Goal: Check status: Check status

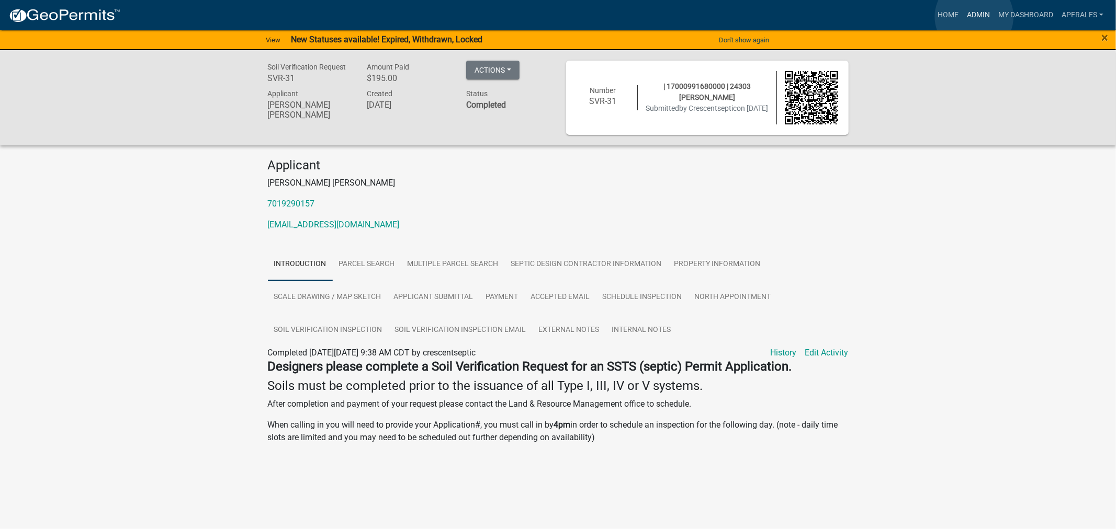
click at [974, 17] on link "Admin" at bounding box center [978, 15] width 31 height 20
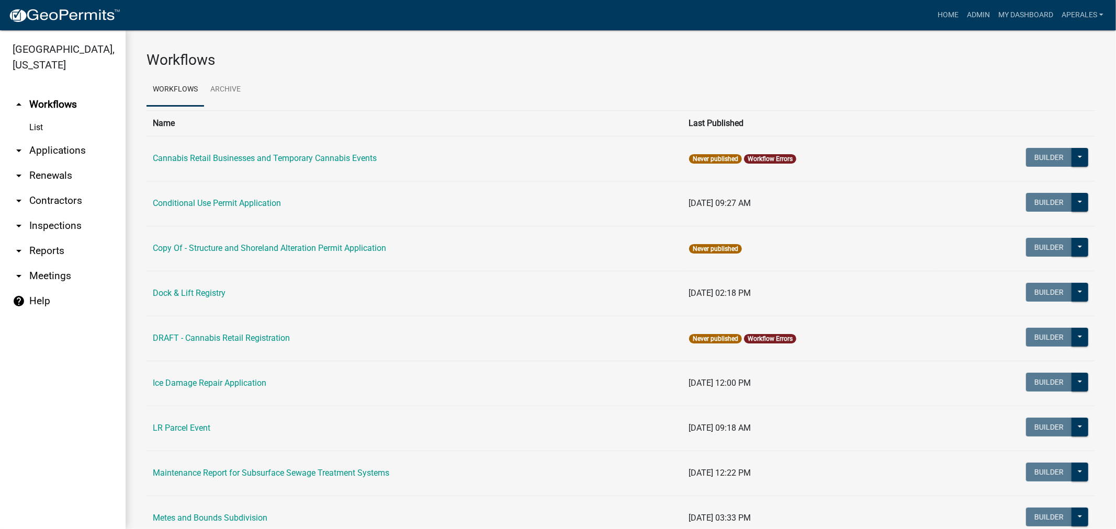
click at [56, 147] on link "arrow_drop_down Applications" at bounding box center [63, 150] width 126 height 25
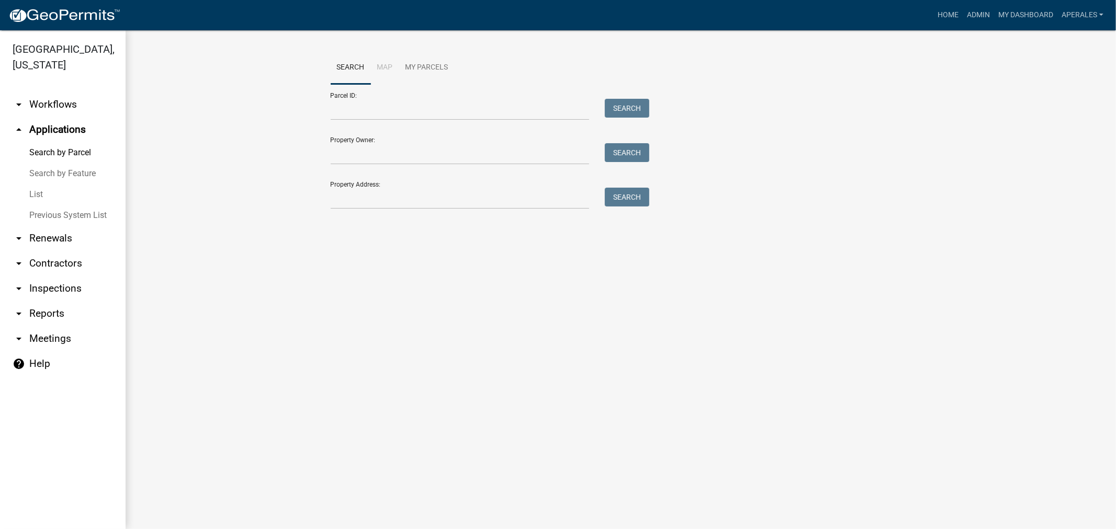
click at [55, 243] on link "arrow_drop_down Renewals" at bounding box center [63, 238] width 126 height 25
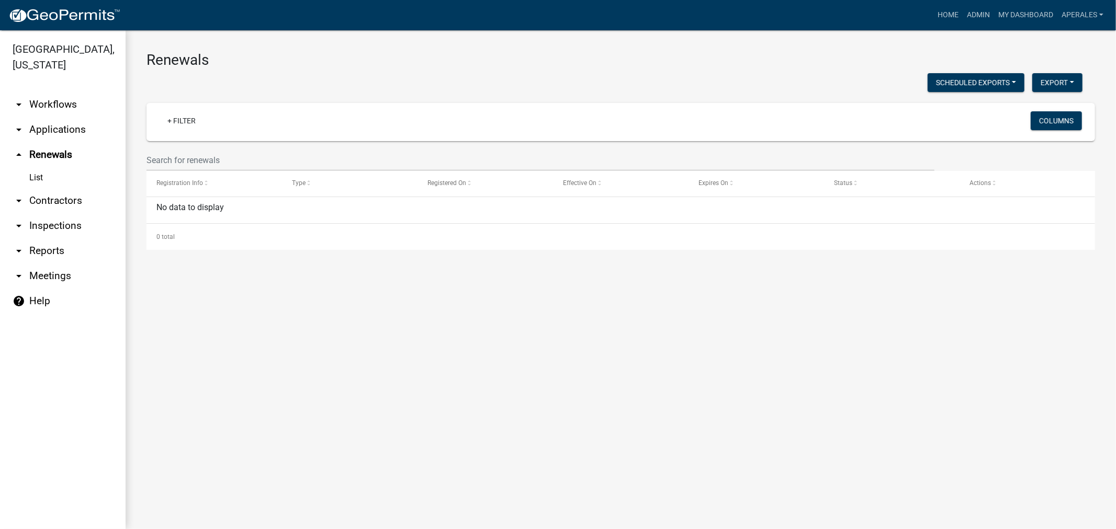
click at [32, 122] on link "arrow_drop_down Applications" at bounding box center [63, 129] width 126 height 25
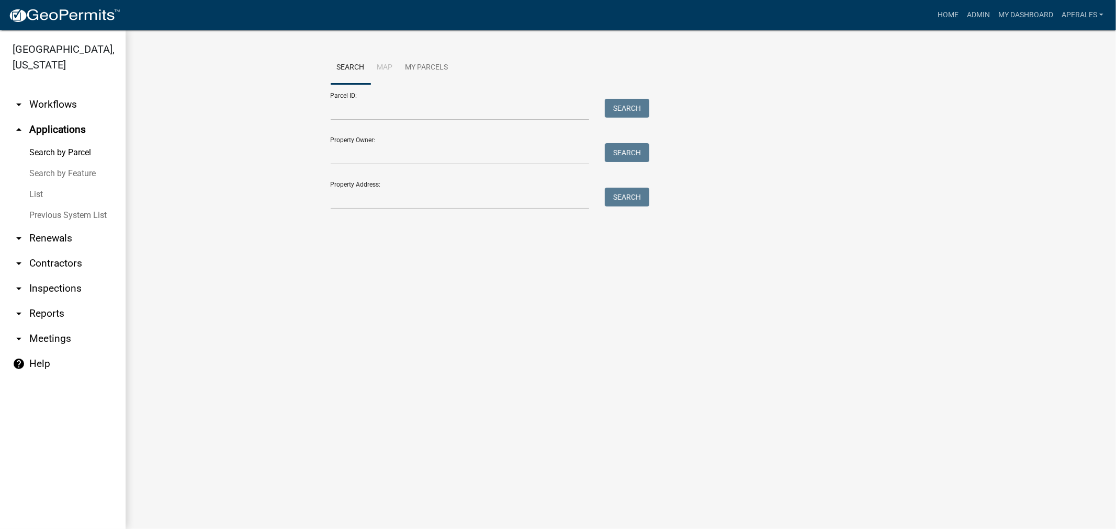
click at [53, 102] on link "arrow_drop_down Workflows" at bounding box center [63, 104] width 126 height 25
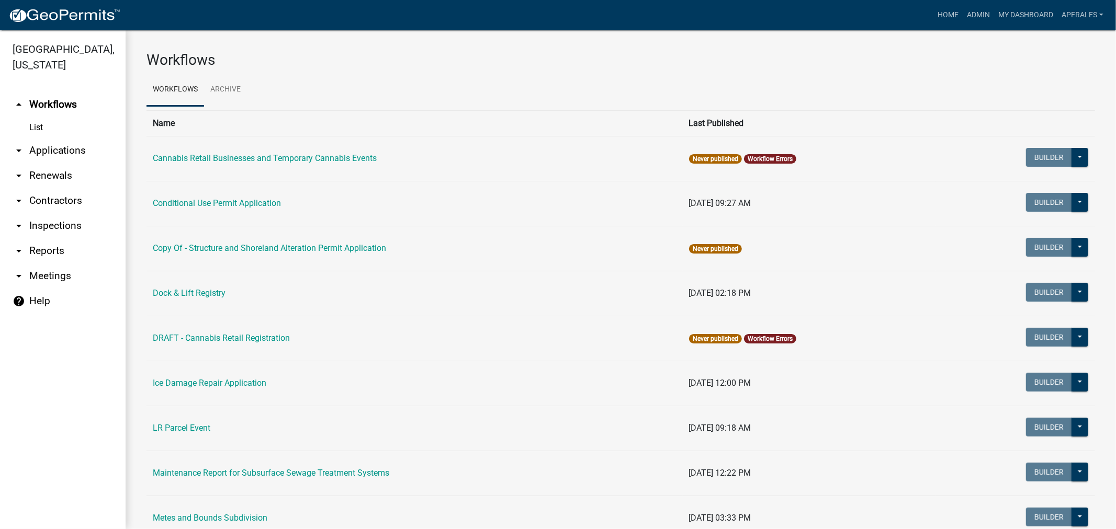
click at [62, 155] on link "arrow_drop_down Applications" at bounding box center [63, 150] width 126 height 25
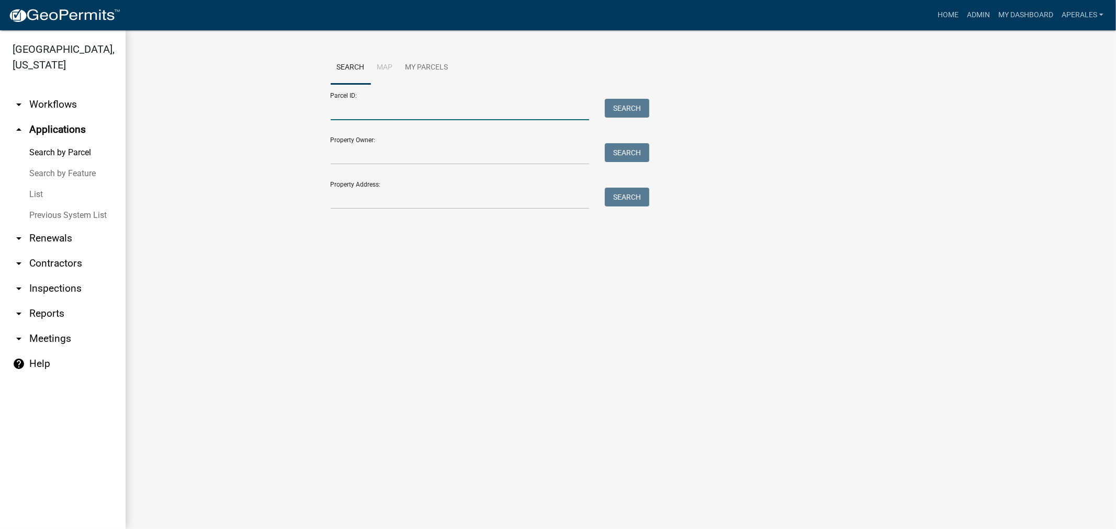
click at [374, 114] on input "Parcel ID:" at bounding box center [460, 109] width 259 height 21
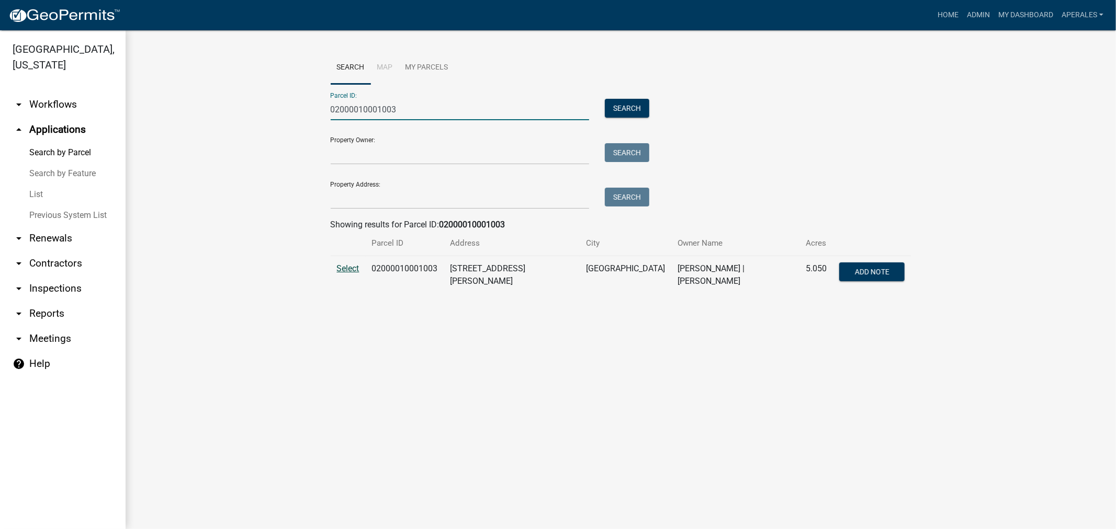
type input "02000010001003"
click at [348, 271] on span "Select" at bounding box center [348, 269] width 22 height 10
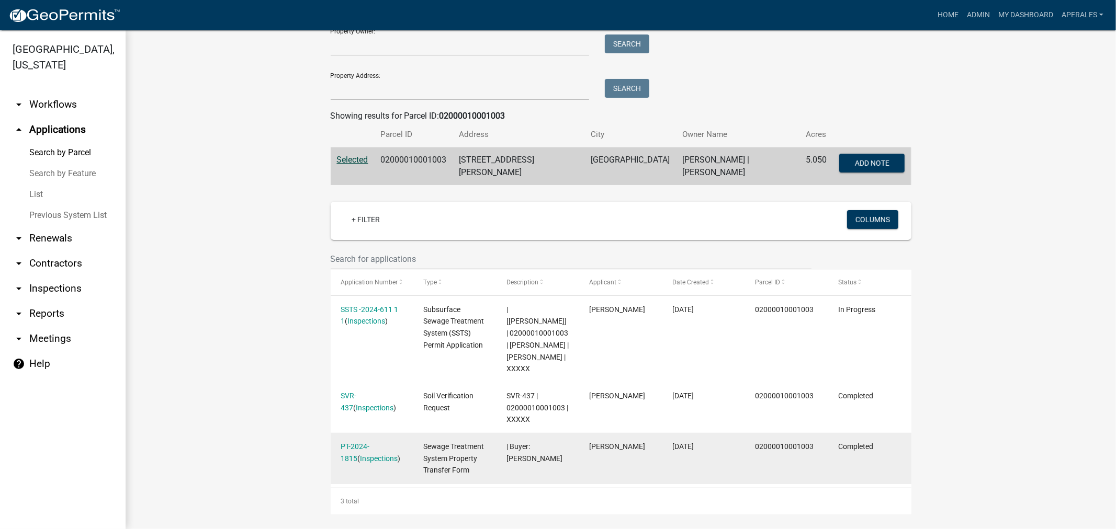
scroll to position [116, 0]
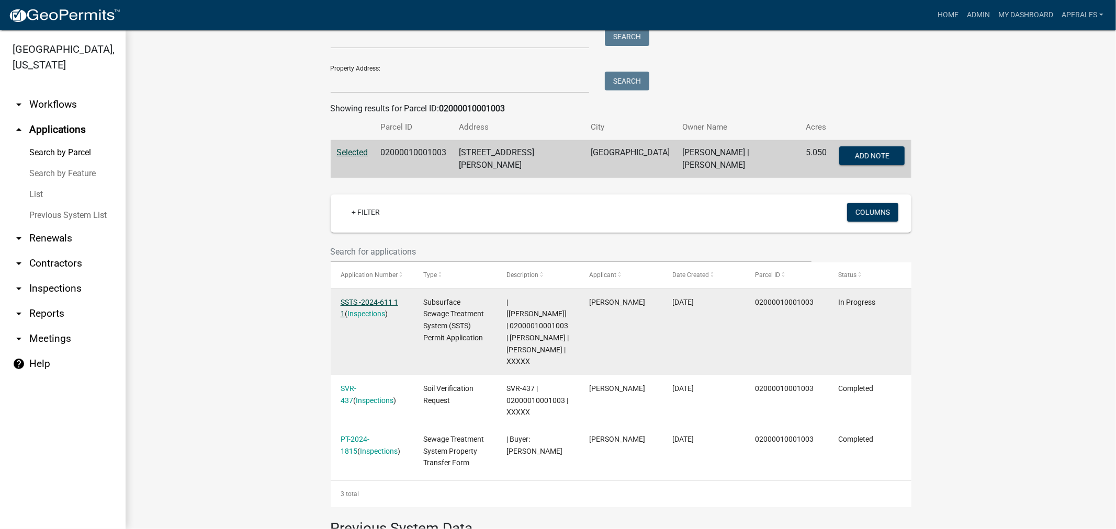
click at [374, 299] on link "SSTS -2024-611 1 1" at bounding box center [370, 308] width 58 height 20
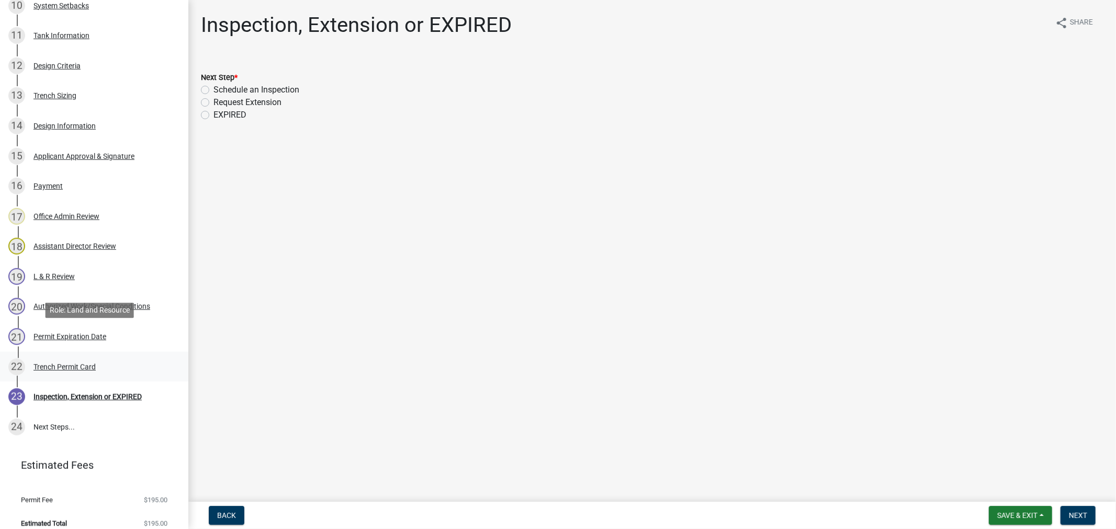
scroll to position [508, 0]
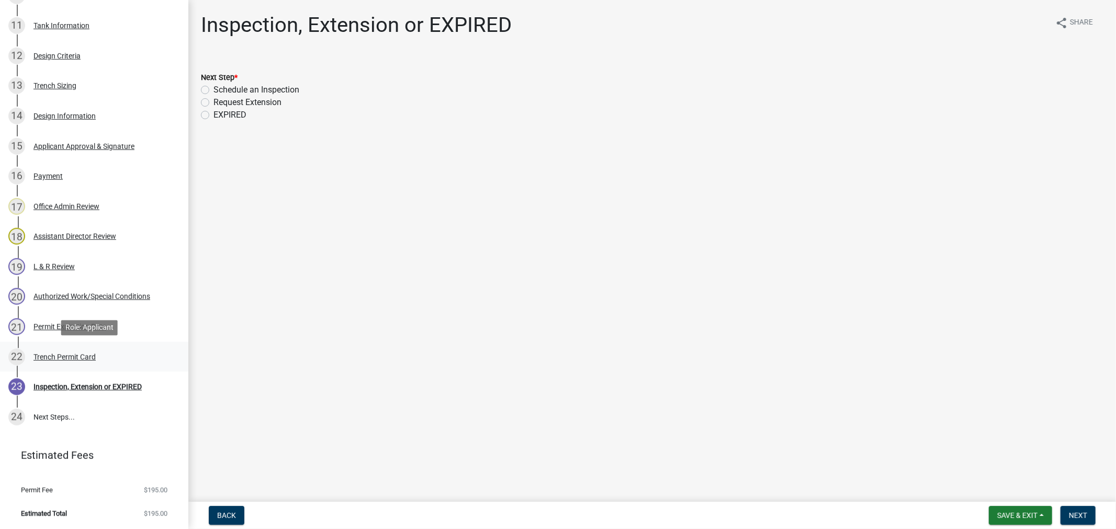
click at [55, 357] on div "Trench Permit Card" at bounding box center [64, 357] width 62 height 7
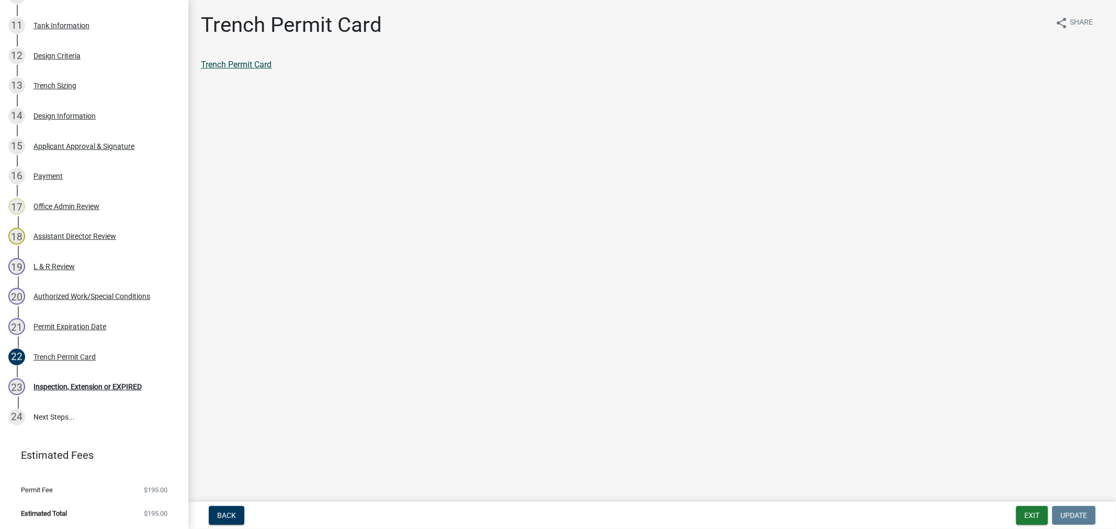
click at [232, 66] on link "Trench Permit Card" at bounding box center [236, 65] width 71 height 10
